Goal: Task Accomplishment & Management: Complete application form

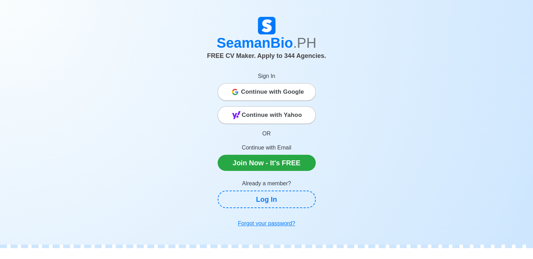
click at [271, 93] on span "Continue with Google" at bounding box center [272, 92] width 63 height 14
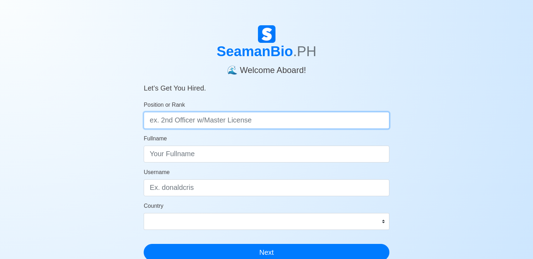
click at [208, 122] on input "Position or Rank" at bounding box center [267, 120] width 246 height 17
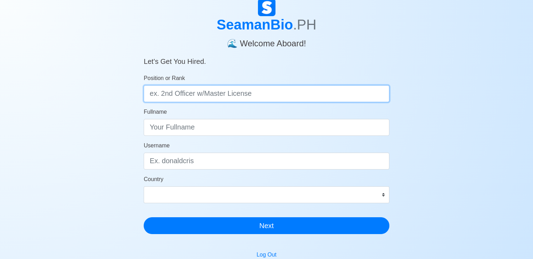
scroll to position [28, 0]
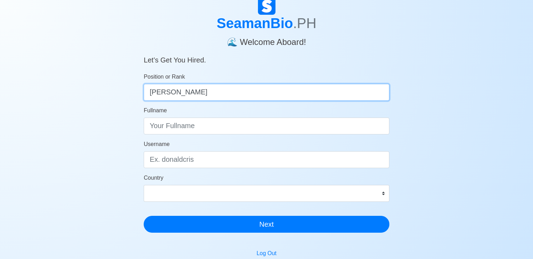
type input "Messman"
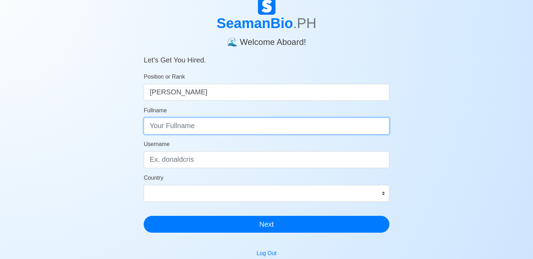
click at [176, 120] on input "Fullname" at bounding box center [267, 125] width 246 height 17
click at [191, 129] on input "Justine Claire Jaranilla" at bounding box center [267, 125] width 246 height 17
type input "Justine Claire Oliva Jaranilla"
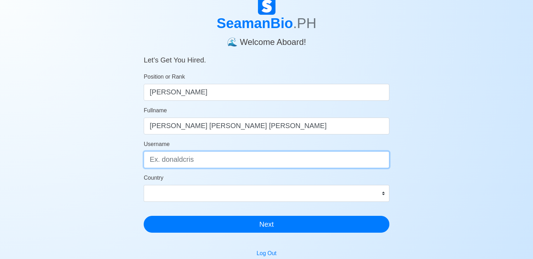
click at [202, 156] on input "Username" at bounding box center [267, 159] width 246 height 17
type input "jcjaranilla"
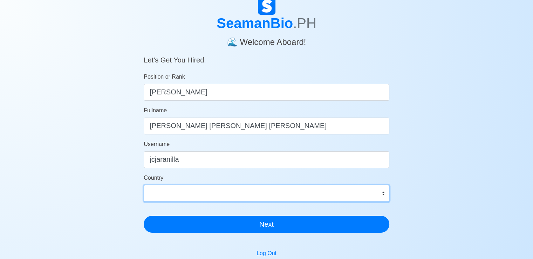
click at [166, 194] on select "Afghanistan Åland Islands Albania Algeria American Samoa Andorra Angola Anguill…" at bounding box center [267, 193] width 246 height 17
select select "PH"
click at [144, 185] on select "Afghanistan Åland Islands Albania Algeria American Samoa Andorra Angola Anguill…" at bounding box center [267, 193] width 246 height 17
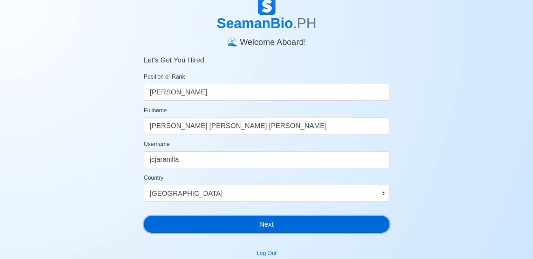
click at [223, 224] on button "Next" at bounding box center [267, 224] width 246 height 17
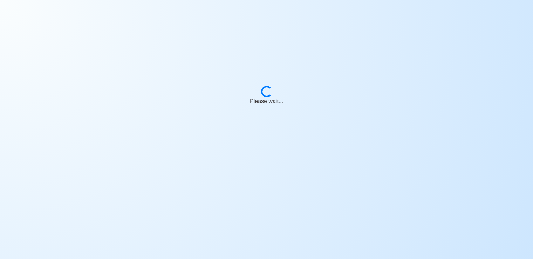
scroll to position [8, 0]
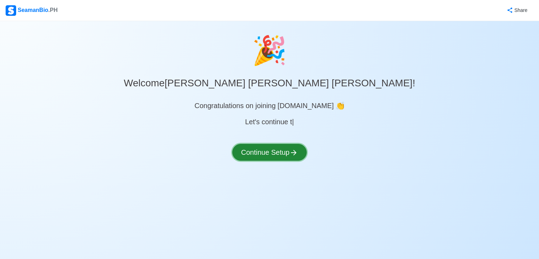
click at [276, 151] on button "Continue Setup" at bounding box center [269, 152] width 74 height 17
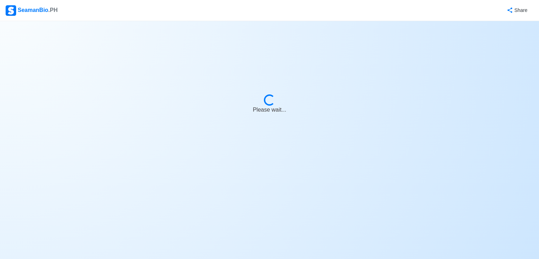
select select "Visible for Hiring"
select select "PH"
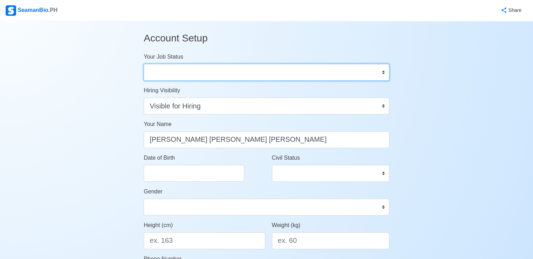
click at [219, 76] on select "Onboard Actively Looking for Job Not Looking for Job" at bounding box center [267, 72] width 246 height 17
select select "Actively Looking for Job"
click at [144, 64] on select "Onboard Actively Looking for Job Not Looking for Job" at bounding box center [267, 72] width 246 height 17
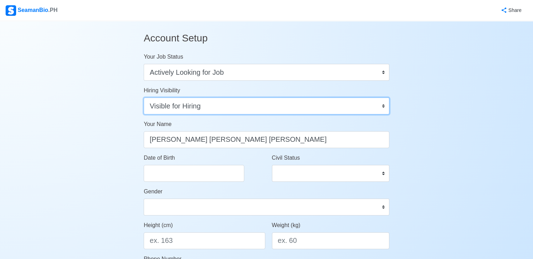
click at [210, 106] on select "Visible for Hiring Not Visible for Hiring" at bounding box center [267, 105] width 246 height 17
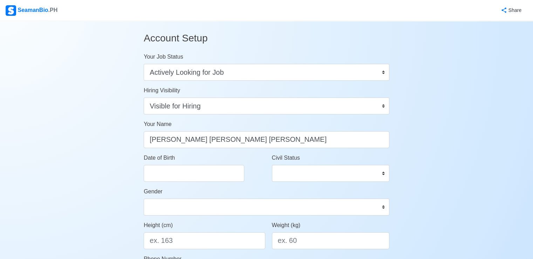
select select "****"
select select "*********"
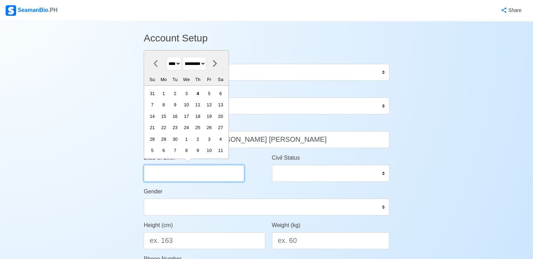
click at [203, 176] on input "Date of Birth" at bounding box center [194, 173] width 101 height 17
click at [177, 61] on select "**** **** **** **** **** **** **** **** **** **** **** **** **** **** **** ****…" at bounding box center [174, 64] width 15 height 14
select select "****"
click at [167, 57] on select "**** **** **** **** **** **** **** **** **** **** **** **** **** **** **** ****…" at bounding box center [174, 64] width 15 height 14
click at [206, 66] on select "******* ******** ***** ***** *** **** **** ****** ********* ******* ******** **…" at bounding box center [194, 64] width 23 height 14
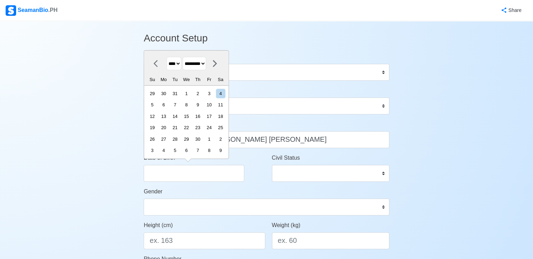
select select "******"
click at [185, 57] on select "******* ******** ***** ***** *** **** **** ****** ********* ******* ******** **…" at bounding box center [194, 64] width 23 height 14
click at [191, 104] on div "11" at bounding box center [186, 104] width 9 height 9
type input "08/11/1999"
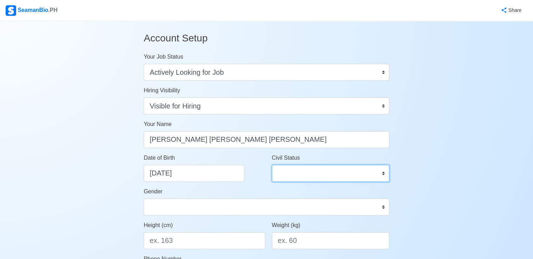
click at [315, 179] on select "Single Married Widowed Separated" at bounding box center [330, 173] width 117 height 17
select select "Single"
click at [272, 165] on select "Single Married Widowed Separated" at bounding box center [330, 173] width 117 height 17
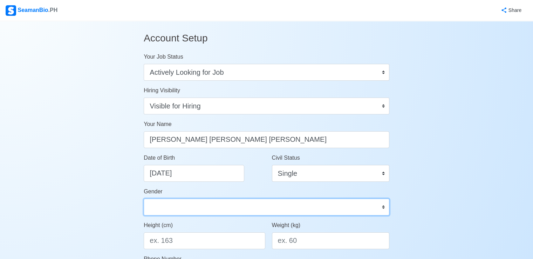
click at [264, 209] on select "Male Female" at bounding box center [267, 206] width 246 height 17
select select "Female"
click at [144, 198] on select "Male Female" at bounding box center [267, 206] width 246 height 17
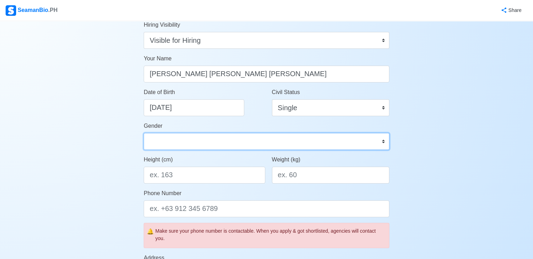
scroll to position [66, 0]
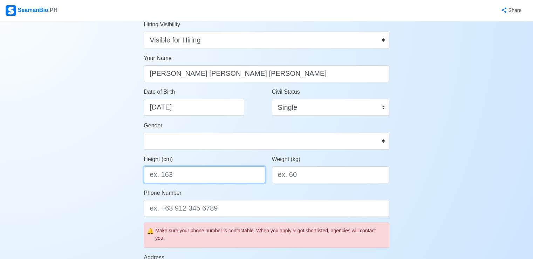
click at [177, 179] on input "Height (cm)" at bounding box center [204, 174] width 121 height 17
type input "157"
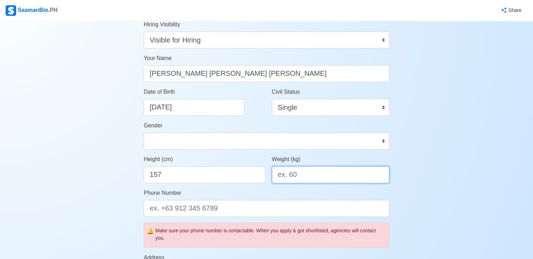
click at [313, 174] on input "Weight (kg)" at bounding box center [330, 174] width 117 height 17
type input "50"
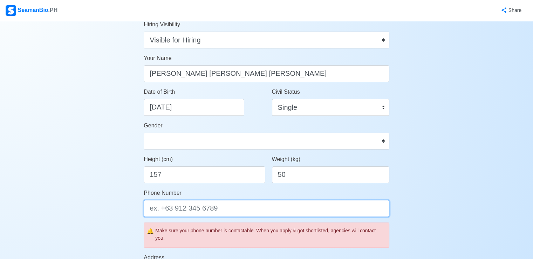
click at [202, 211] on input "Phone Number" at bounding box center [267, 208] width 246 height 17
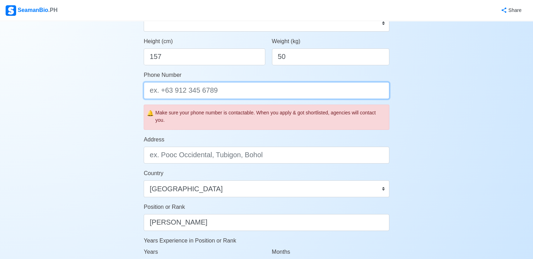
scroll to position [184, 0]
type input "+639637687955"
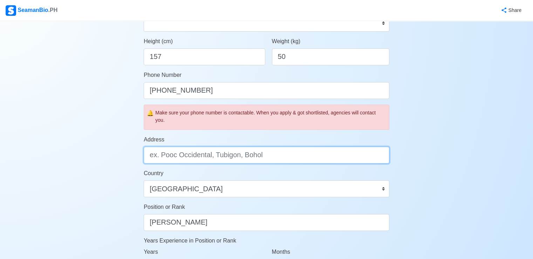
click at [264, 155] on input "Address" at bounding box center [267, 155] width 246 height 17
type input "Bambang Street, Tondo, Manila"
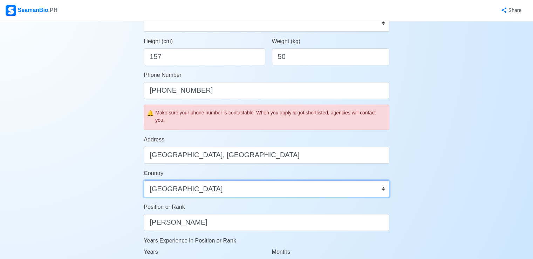
click at [198, 186] on select "Afghanistan Åland Islands Albania Algeria American Samoa Andorra Angola Anguill…" at bounding box center [267, 188] width 246 height 17
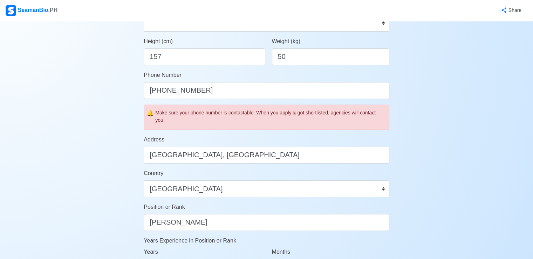
click at [515, 179] on div "Account Setup Your Job Status Onboard Actively Looking for Job Not Looking for …" at bounding box center [266, 144] width 533 height 614
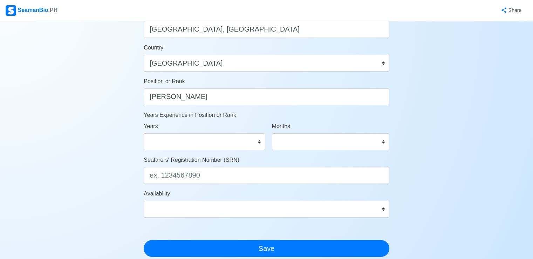
scroll to position [310, 0]
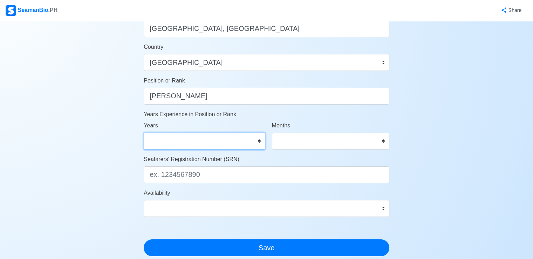
click at [241, 136] on select "0 1 2 3 4 5 6 7 8 9 10 11 12 13 14 15 16 17 18 19 20 21 22 23 24 25 26 27 28 29…" at bounding box center [204, 141] width 121 height 17
select select "0"
click at [144, 133] on select "0 1 2 3 4 5 6 7 8 9 10 11 12 13 14 15 16 17 18 19 20 21 22 23 24 25 26 27 28 29…" at bounding box center [204, 141] width 121 height 17
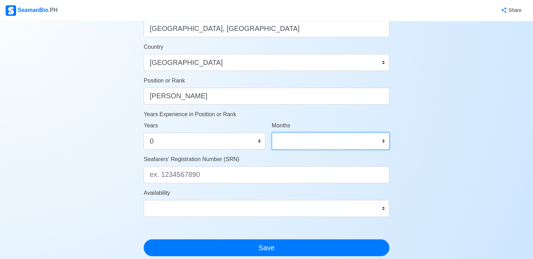
click at [295, 140] on select "0 1 2 3 4 5 6 7 8 9 10 11" at bounding box center [330, 141] width 117 height 17
select select "0"
click at [272, 133] on select "0 1 2 3 4 5 6 7 8 9 10 11" at bounding box center [330, 141] width 117 height 17
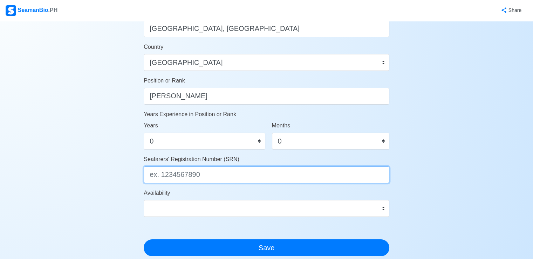
click at [183, 178] on input "Seafarers' Registration Number (SRN)" at bounding box center [267, 174] width 246 height 17
click at [172, 174] on input "Seafarers' Registration Number (SRN)" at bounding box center [267, 174] width 246 height 17
paste input "9908110194"
type input "9908110194"
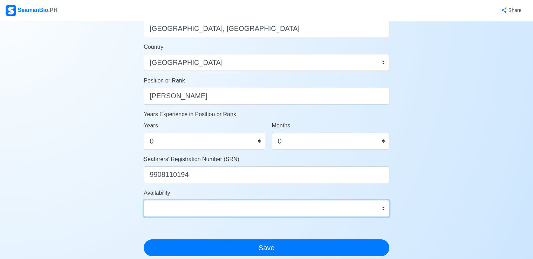
click at [174, 209] on select "Immediate Oct 2025 Nov 2025 Dec 2025 Jan 2026 Feb 2026 Mar 2026 Apr 2026 May 20…" at bounding box center [267, 208] width 246 height 17
select select "4102416000000"
click at [144, 200] on select "Immediate Oct 2025 Nov 2025 Dec 2025 Jan 2026 Feb 2026 Mar 2026 Apr 2026 May 20…" at bounding box center [267, 208] width 246 height 17
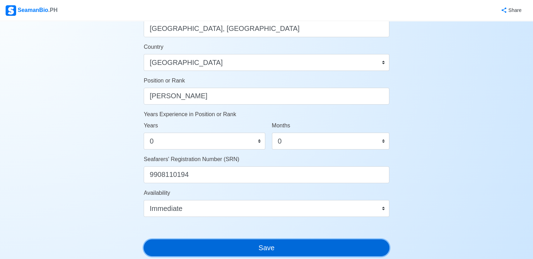
click at [222, 245] on button "Save" at bounding box center [267, 247] width 246 height 17
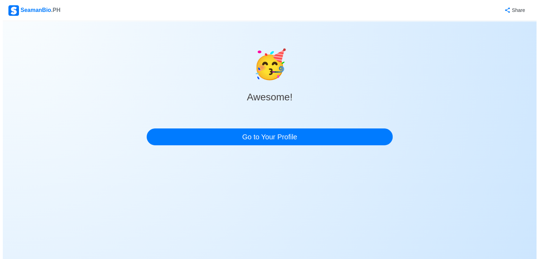
scroll to position [0, 0]
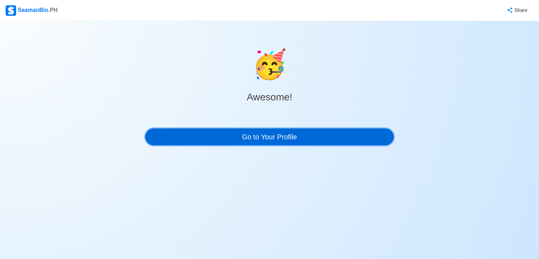
click at [258, 138] on link "Go to Your Profile" at bounding box center [269, 136] width 248 height 17
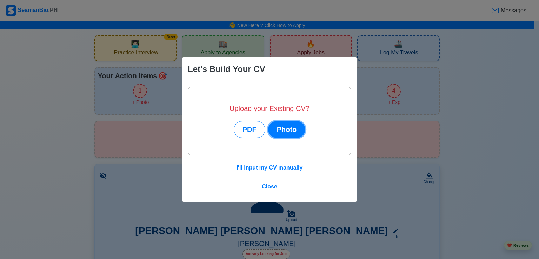
click at [278, 127] on button "Photo" at bounding box center [287, 129] width 38 height 17
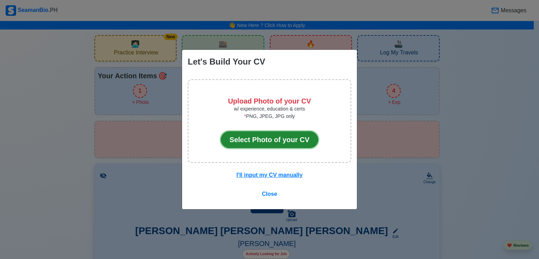
click at [268, 142] on button "Select Photo of your CV" at bounding box center [269, 139] width 97 height 17
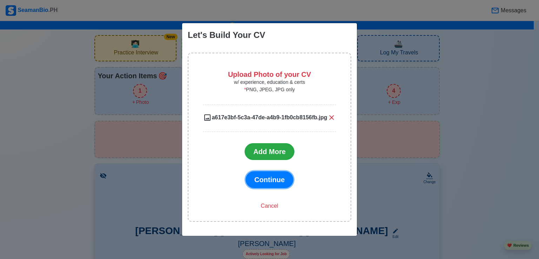
click at [280, 180] on span "Continue" at bounding box center [269, 180] width 31 height 8
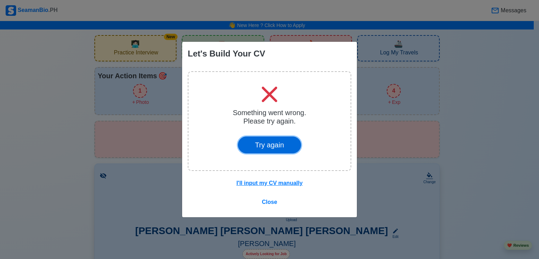
click at [273, 144] on button "Try again" at bounding box center [269, 144] width 63 height 17
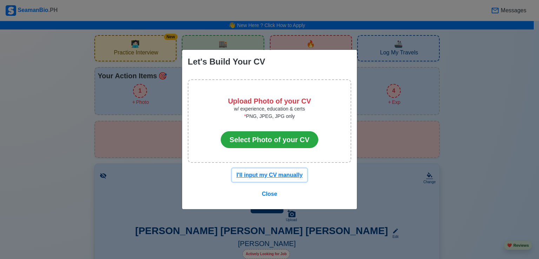
click at [262, 176] on u "I'll input my CV manually" at bounding box center [269, 175] width 66 height 6
